Goal: Task Accomplishment & Management: Manage account settings

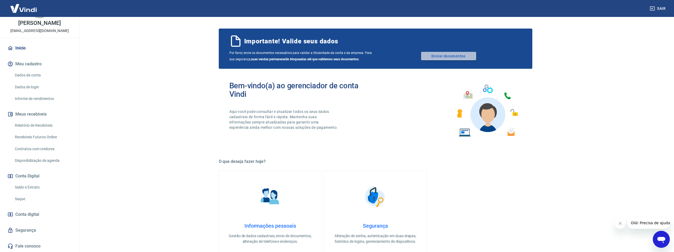
click at [452, 57] on link "Enviar documentos" at bounding box center [448, 56] width 55 height 8
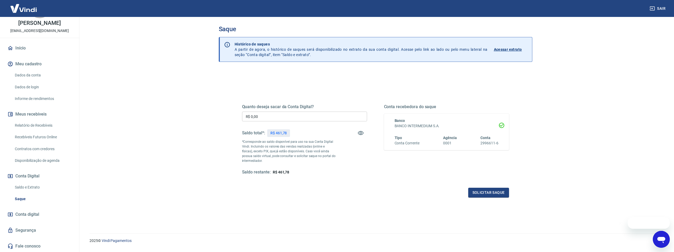
scroll to position [16, 0]
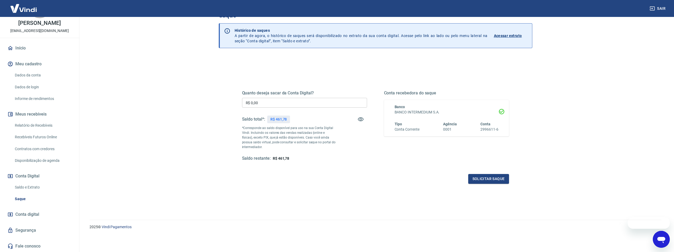
click at [279, 102] on input "R$ 0,00" at bounding box center [304, 103] width 125 height 10
type input "R$ 460,00"
click at [437, 207] on div "Quanto deseja sacar da Conta Digital? R$ 460,00 ​ Saldo total*: R$ 461,78 *Corr…" at bounding box center [376, 155] width 314 height 196
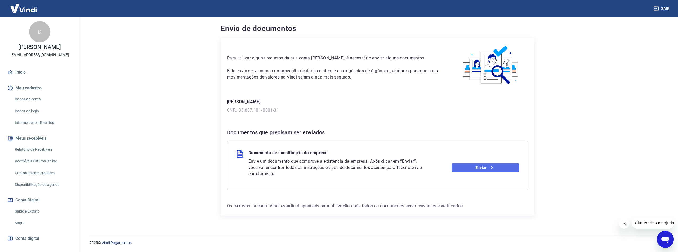
click at [489, 167] on icon at bounding box center [492, 168] width 6 height 6
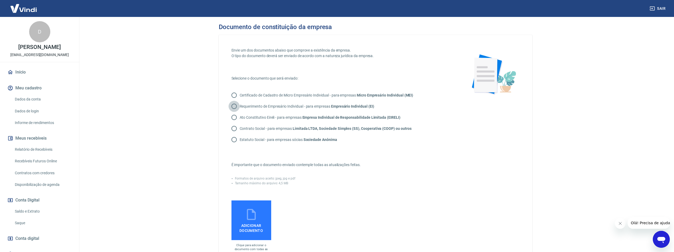
click at [234, 108] on input "Requerimento de Empresário Individual - para empresas Empresário Individual (EI)" at bounding box center [234, 106] width 11 height 11
radio input "true"
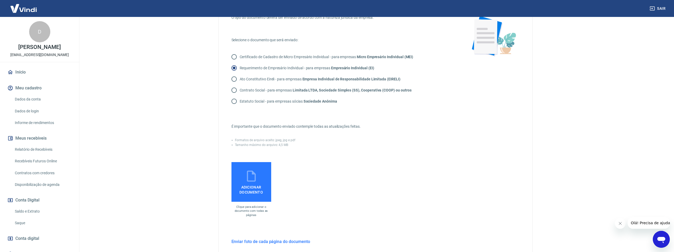
scroll to position [53, 0]
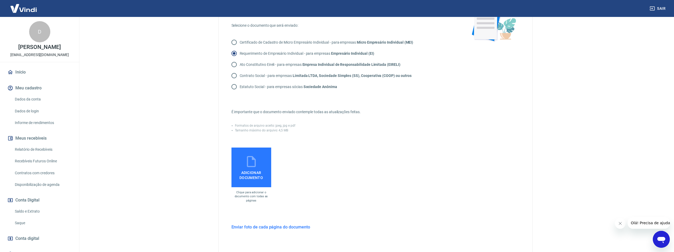
click at [252, 167] on icon at bounding box center [251, 161] width 9 height 11
click at [0, 0] on input "Adicionar documento" at bounding box center [0, 0] width 0 height 0
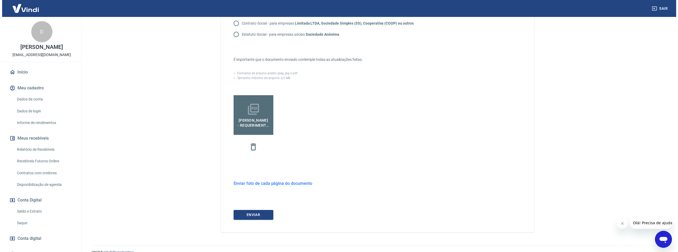
scroll to position [106, 0]
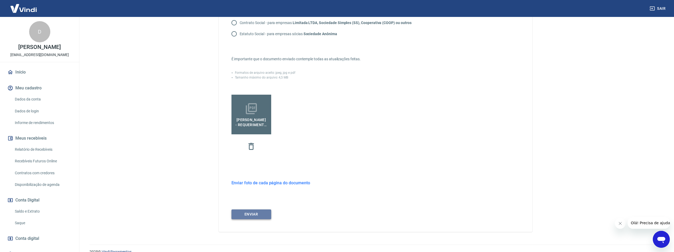
click at [256, 215] on button "ENVIAR" at bounding box center [251, 215] width 40 height 10
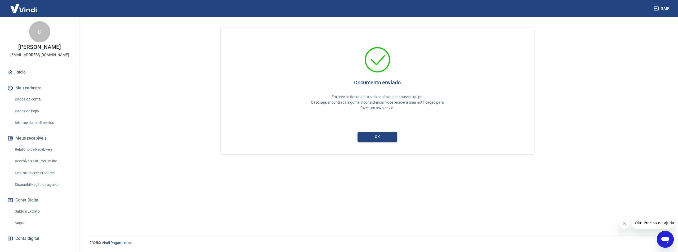
click at [379, 138] on button "ok" at bounding box center [377, 137] width 40 height 10
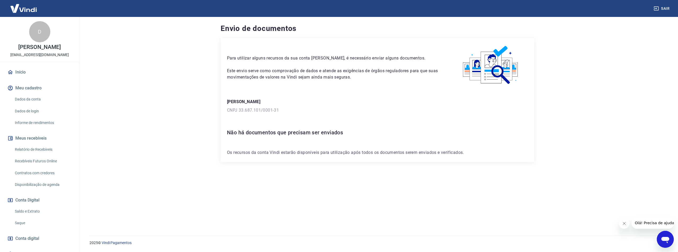
click at [20, 63] on div "D Daniel Gomes Santos contato@marifraldas.com Início Meu cadastro Dados da cont…" at bounding box center [39, 147] width 79 height 260
click at [21, 68] on link "Início" at bounding box center [39, 72] width 66 height 12
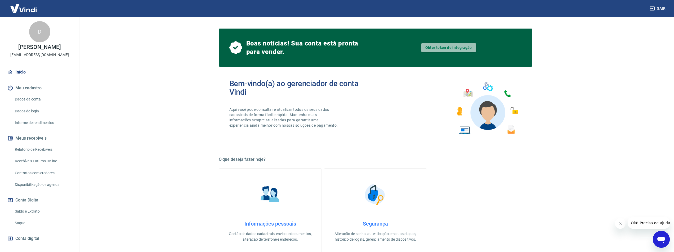
click at [455, 47] on link "Obter token de integração" at bounding box center [448, 47] width 55 height 8
